Goal: Navigation & Orientation: Find specific page/section

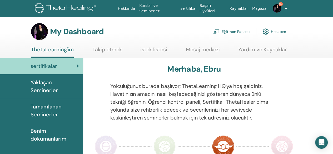
click at [232, 31] on link "Eğitmen Panosu" at bounding box center [231, 32] width 36 height 12
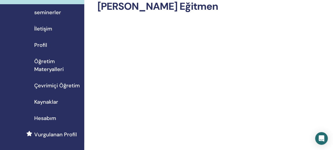
scroll to position [31, 0]
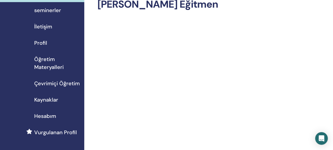
click at [47, 7] on span "seminerler" at bounding box center [47, 10] width 27 height 8
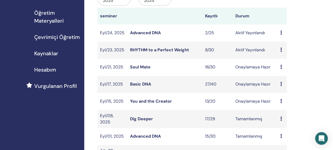
scroll to position [80, 0]
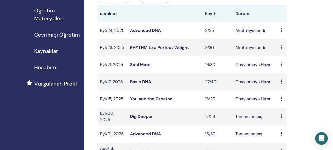
click at [49, 64] on span "Hesabım" at bounding box center [45, 67] width 22 height 8
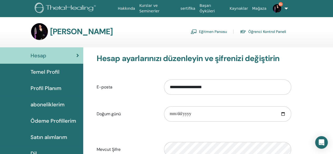
click at [218, 30] on link "Eğitmen Panosu" at bounding box center [208, 31] width 36 height 8
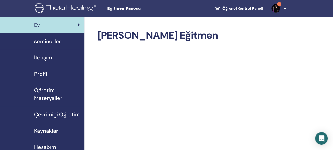
click at [284, 8] on link "9+" at bounding box center [278, 8] width 22 height 17
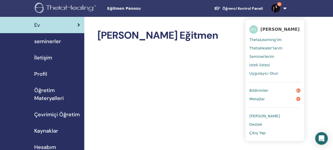
click at [256, 115] on span "[PERSON_NAME]" at bounding box center [264, 116] width 31 height 5
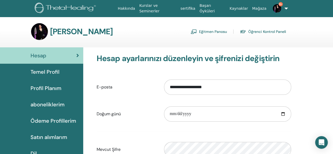
click at [213, 33] on link "Eğitmen Panosu" at bounding box center [208, 31] width 36 height 8
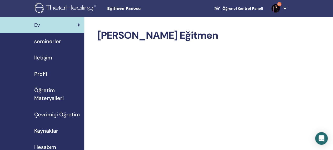
click at [286, 9] on link "9+" at bounding box center [278, 8] width 22 height 17
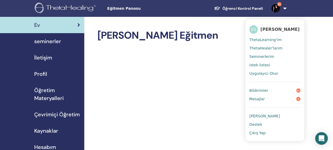
click at [262, 40] on span "ThetaLearning'im" at bounding box center [265, 39] width 32 height 5
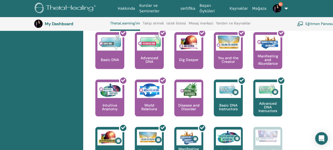
scroll to position [242, 0]
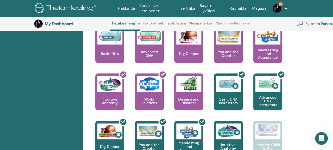
drag, startPoint x: 325, startPoint y: 67, endPoint x: 335, endPoint y: 71, distance: 9.9
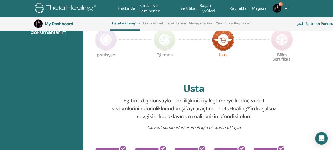
scroll to position [113, 0]
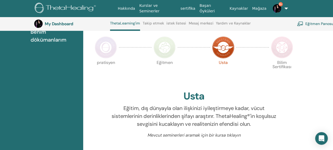
click at [321, 19] on link "Eğitmen Panosu" at bounding box center [315, 24] width 36 height 12
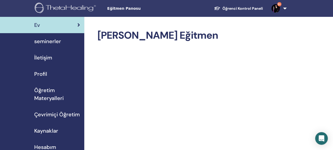
click at [49, 93] on span "Öğretim Materyalleri" at bounding box center [57, 94] width 46 height 16
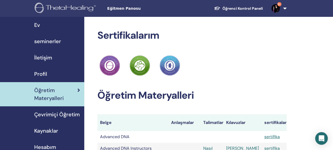
click at [228, 10] on link "Öğrenci Kontrol Paneli" at bounding box center [238, 9] width 57 height 10
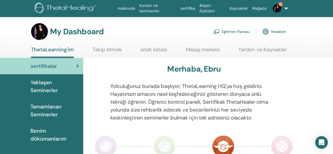
click at [276, 30] on link "Hesabım" at bounding box center [274, 32] width 24 height 12
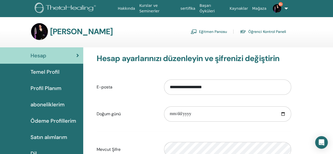
click at [206, 31] on link "Eğitmen Panosu" at bounding box center [208, 31] width 36 height 8
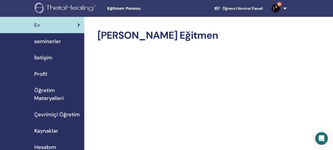
click at [44, 71] on span "Profil" at bounding box center [40, 74] width 13 height 8
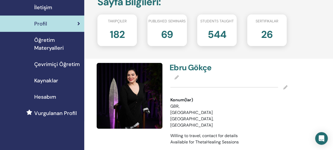
scroll to position [51, 0]
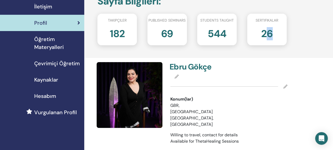
drag, startPoint x: 268, startPoint y: 32, endPoint x: 299, endPoint y: 33, distance: 30.3
click at [299, 33] on div "[PERSON_NAME] : Takipçiler 182 Published seminars 69 Students taught 544 sertif…" at bounding box center [209, 20] width 250 height 75
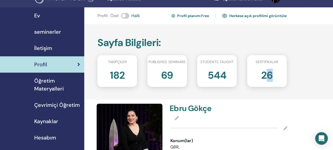
scroll to position [3, 0]
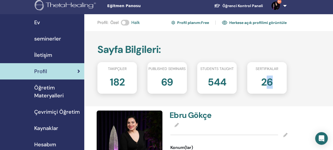
click at [273, 21] on link "Herkese açık profilimi görüntüle" at bounding box center [254, 22] width 65 height 8
